Goal: Task Accomplishment & Management: Complete application form

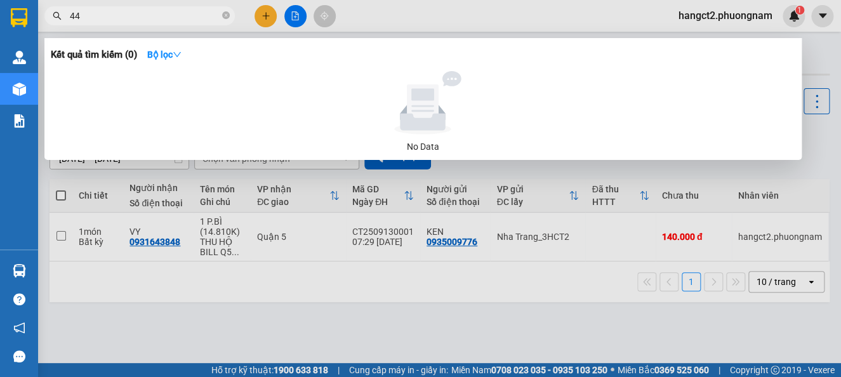
type input "441"
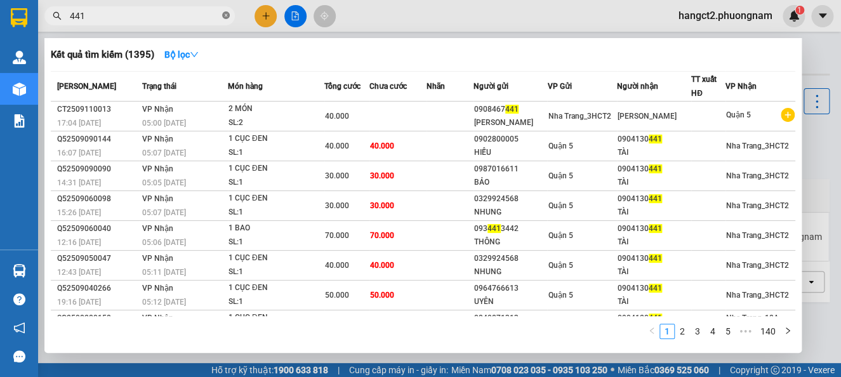
click at [226, 14] on icon "close-circle" at bounding box center [226, 15] width 8 height 8
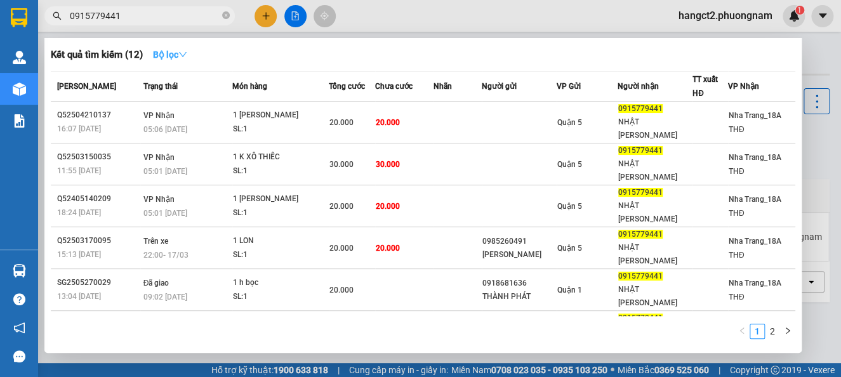
type input "0915779441"
click at [181, 54] on strong "Bộ lọc" at bounding box center [170, 54] width 34 height 10
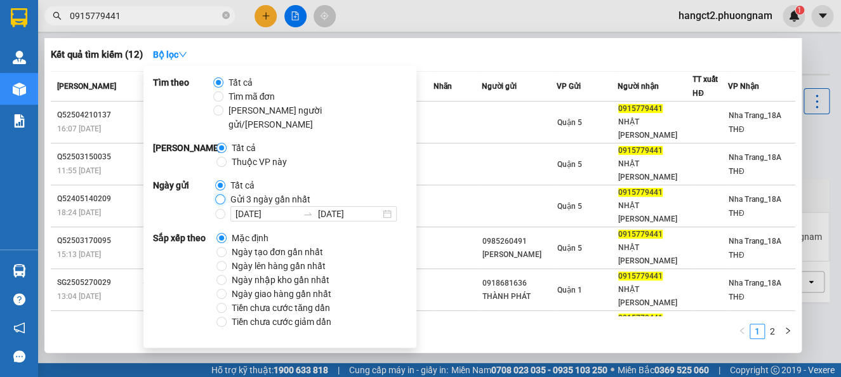
click at [220, 194] on input "Gửi 3 ngày gần nhất" at bounding box center [220, 199] width 10 height 10
radio input "true"
radio input "false"
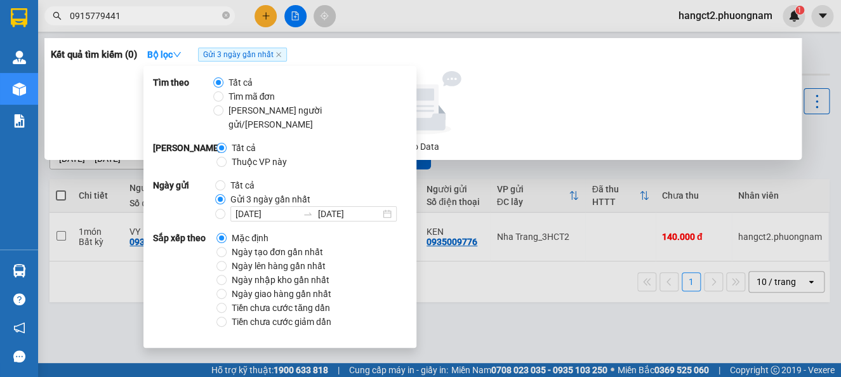
click at [670, 112] on div at bounding box center [423, 102] width 734 height 63
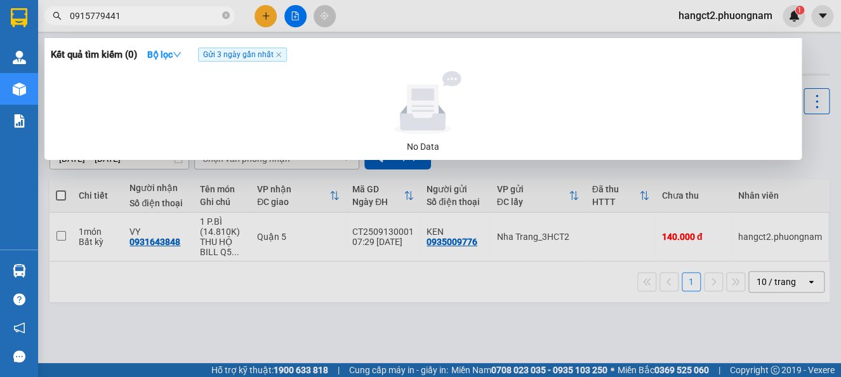
click at [277, 59] on span "Gửi 3 ngày gần nhất" at bounding box center [242, 55] width 89 height 14
click at [278, 58] on span "Gửi 3 ngày gần nhất" at bounding box center [242, 55] width 89 height 14
click at [279, 55] on icon "close" at bounding box center [278, 54] width 6 height 6
click at [174, 8] on span "0915779441" at bounding box center [139, 15] width 190 height 19
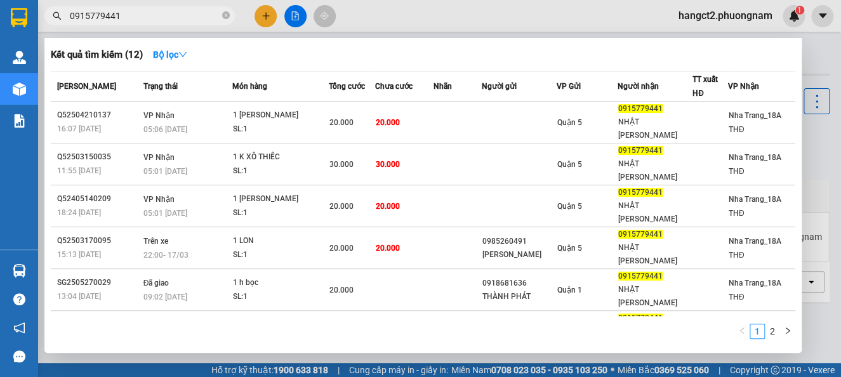
click at [190, 18] on input "0915779441" at bounding box center [145, 16] width 150 height 14
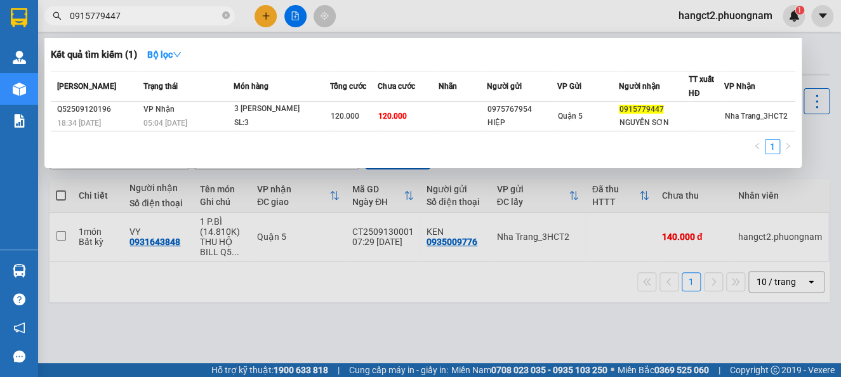
type input "0915779447"
click at [423, 13] on div at bounding box center [420, 188] width 841 height 377
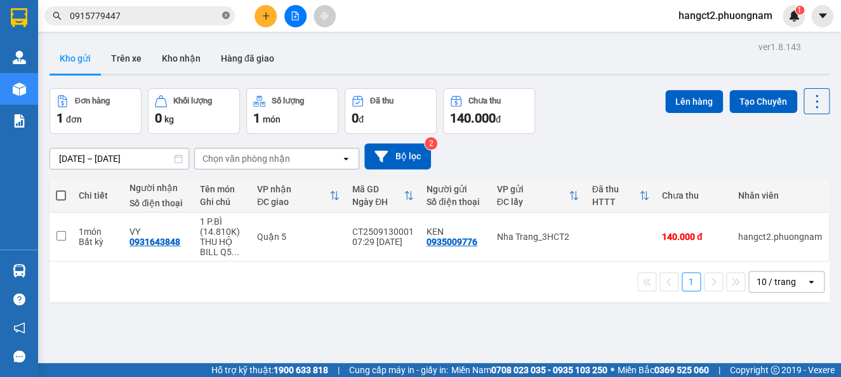
click at [225, 12] on icon "close-circle" at bounding box center [226, 15] width 8 height 8
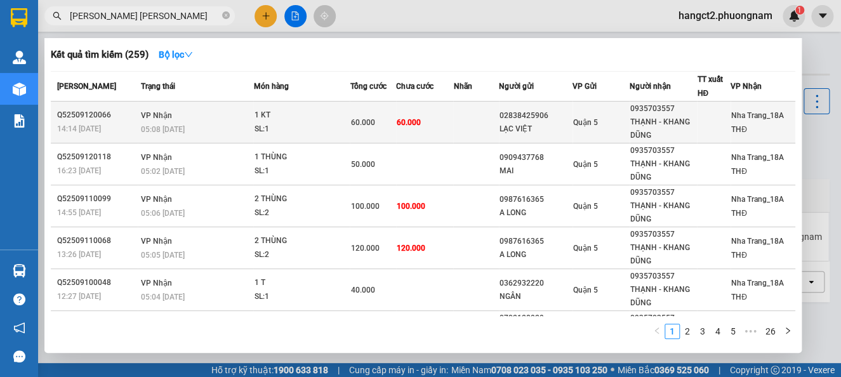
type input "[PERSON_NAME] [PERSON_NAME]"
click at [293, 125] on div "SL: 1" at bounding box center [301, 129] width 95 height 14
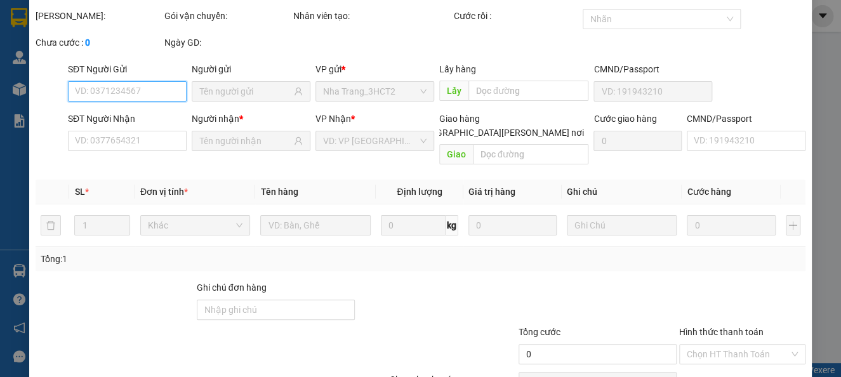
type input "02838425906"
type input "LẠC VIỆT"
type input "0935703557"
type input "THẠNH - KHANG DŨNG"
type input "60.000"
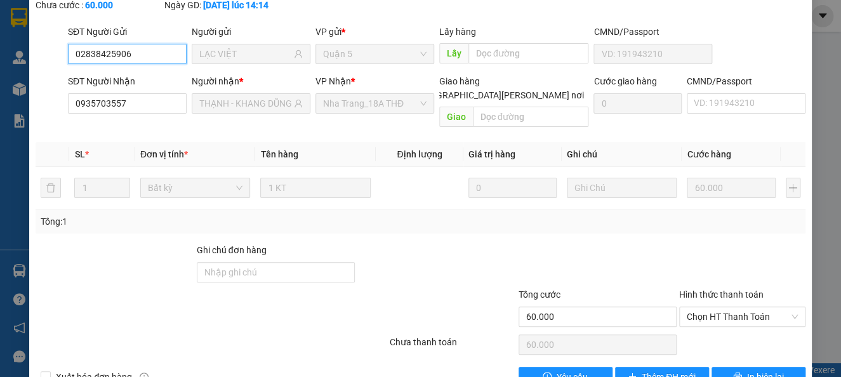
scroll to position [108, 0]
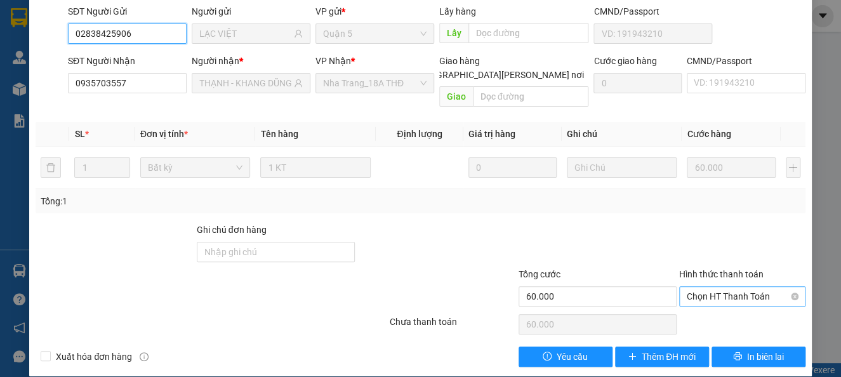
click at [709, 287] on span "Chọn HT Thanh Toán" at bounding box center [741, 296] width 111 height 19
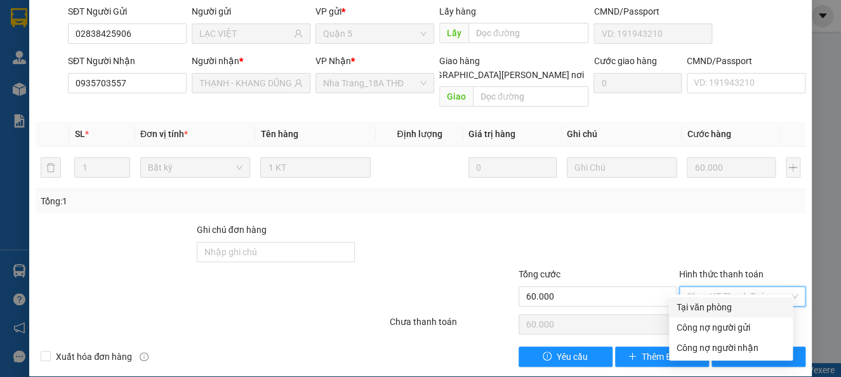
click at [705, 311] on div "Tại văn phòng" at bounding box center [730, 307] width 108 height 14
type input "0"
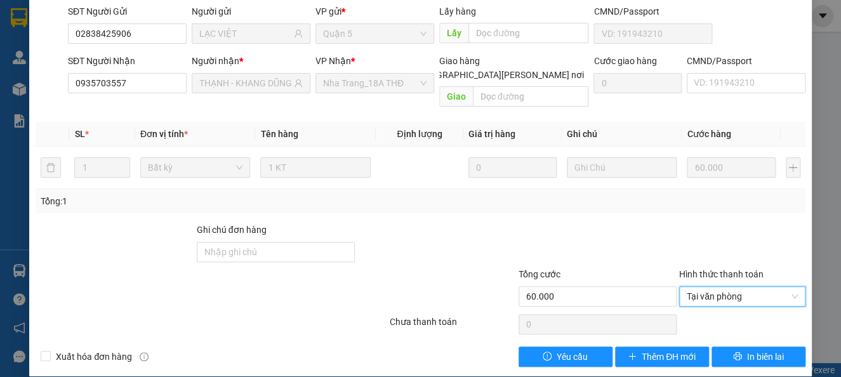
click at [740, 223] on div at bounding box center [742, 245] width 129 height 44
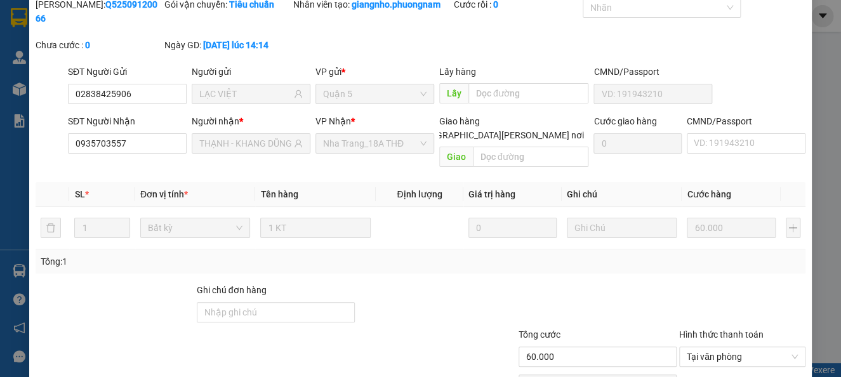
scroll to position [0, 0]
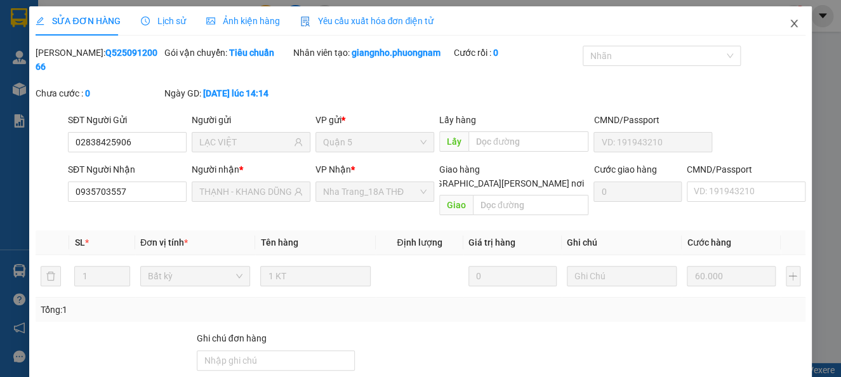
click at [790, 26] on icon "close" at bounding box center [793, 24] width 7 height 8
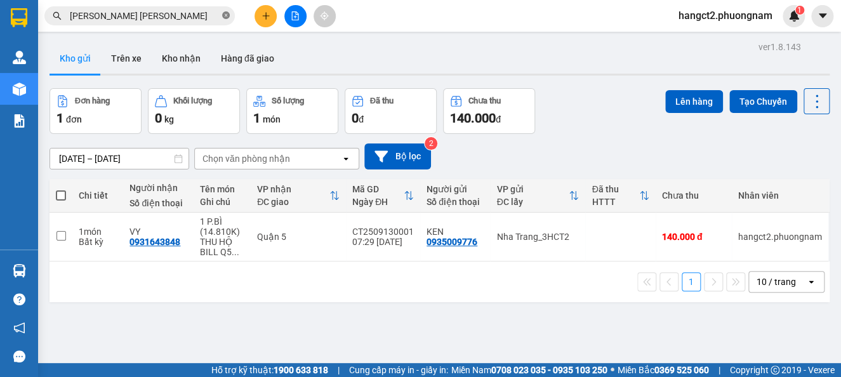
click at [227, 13] on icon "close-circle" at bounding box center [226, 15] width 8 height 8
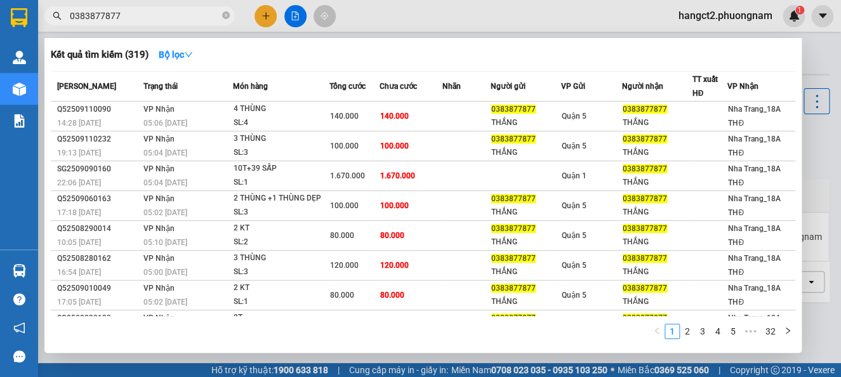
type input "0383877877"
click at [226, 15] on icon "close-circle" at bounding box center [226, 15] width 8 height 8
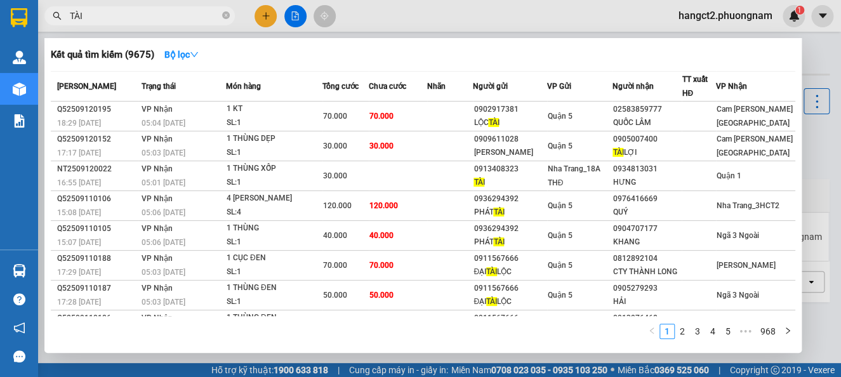
type input "TÀI"
click at [528, 14] on div at bounding box center [420, 188] width 841 height 377
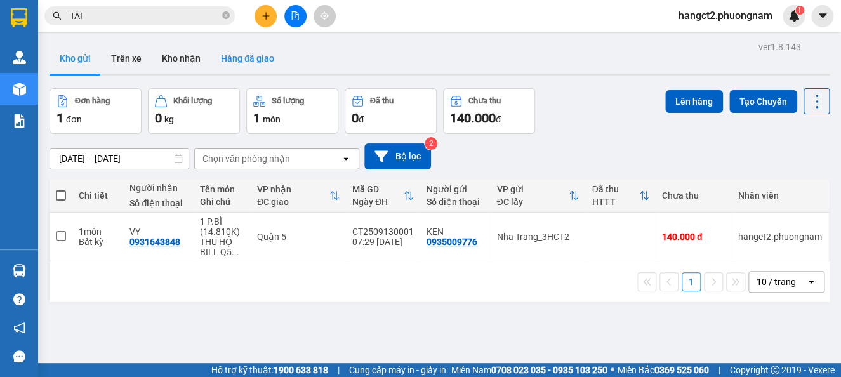
click at [262, 65] on button "Hàng đã giao" at bounding box center [248, 58] width 74 height 30
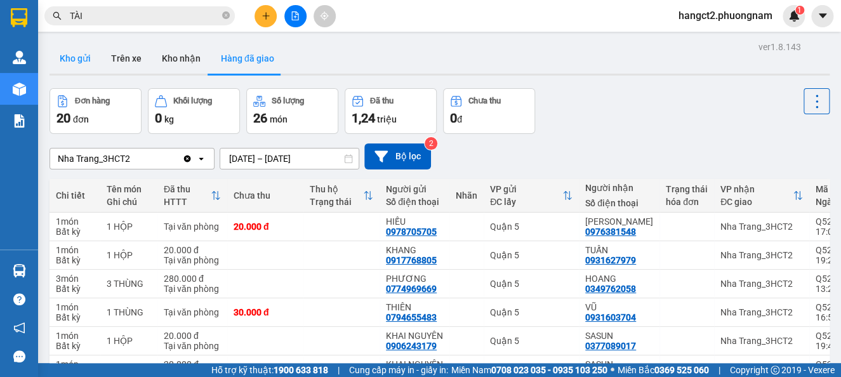
click at [80, 50] on button "Kho gửi" at bounding box center [74, 58] width 51 height 30
